Goal: Task Accomplishment & Management: Use online tool/utility

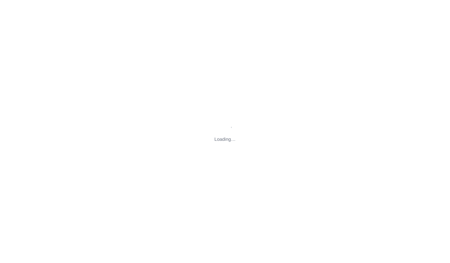
type input "[STREET_ADDRESS][US_STATE]"
type input "[EMAIL_ADDRESS][DOMAIN_NAME]"
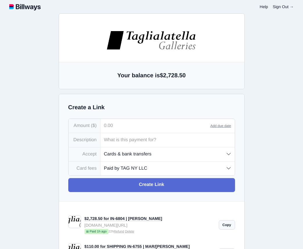
scroll to position [8, 0]
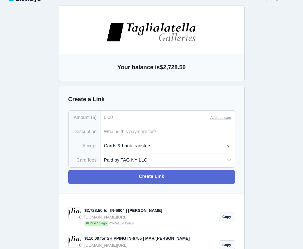
click at [123, 117] on input "tel" at bounding box center [155, 118] width 110 height 14
type input "3,950.00"
click at [115, 134] on input "text" at bounding box center [167, 132] width 134 height 14
type input "IN-6807 | [PERSON_NAME]"
click at [149, 162] on select "Paid by TAG NY LLC Paid by customer (US) Paid by customer (Int'l)" at bounding box center [167, 160] width 134 height 14
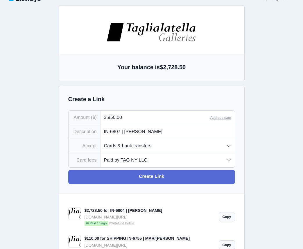
select select "customer"
click at [100, 154] on select "Paid by TAG NY LLC Paid by customer (US) Paid by customer (Int'l)" at bounding box center [167, 160] width 134 height 14
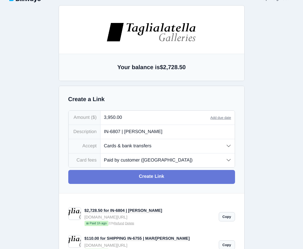
click at [151, 179] on link "Create Link" at bounding box center [151, 177] width 167 height 14
type input "[EMAIL_ADDRESS][DOMAIN_NAME]"
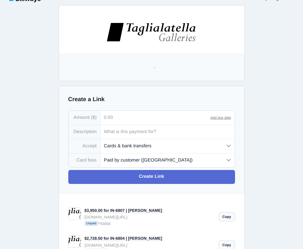
scroll to position [0, 0]
click at [227, 218] on link "Copy" at bounding box center [227, 216] width 16 height 9
click at [226, 218] on link "Copy" at bounding box center [227, 216] width 16 height 9
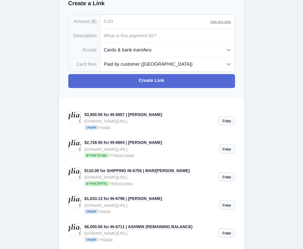
scroll to position [120, 0]
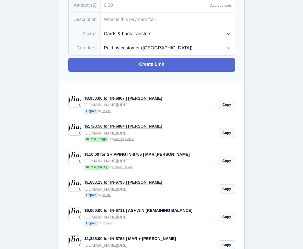
drag, startPoint x: 187, startPoint y: 154, endPoint x: 192, endPoint y: 188, distance: 34.3
click at [128, 165] on div "$110.00 for SHIPPING IN-6755 | MAR/[PERSON_NAME] [DOMAIN_NAME][URL] Paid [DATE]…" at bounding box center [150, 161] width 138 height 28
click at [176, 156] on link "$110.00 for SHIPPING IN-6755 | MAR/[PERSON_NAME]" at bounding box center [137, 154] width 105 height 5
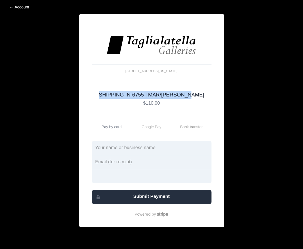
drag, startPoint x: 197, startPoint y: 95, endPoint x: 104, endPoint y: 94, distance: 93.5
click at [104, 94] on p "SHIPPING IN-6755 | MAR/[PERSON_NAME]" at bounding box center [152, 95] width 120 height 8
